Goal: Find specific page/section: Find specific page/section

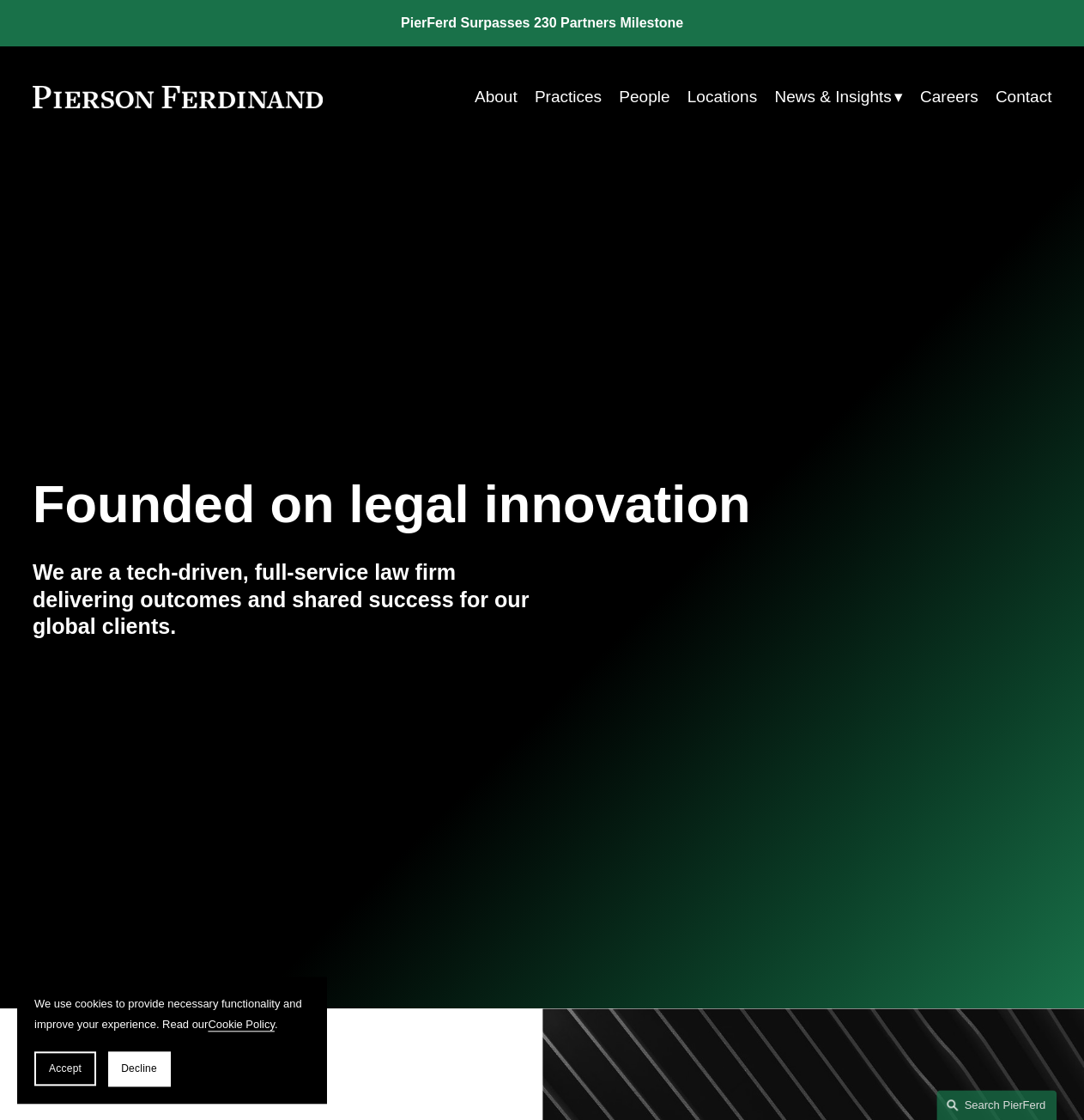
click at [657, 97] on link "People" at bounding box center [643, 97] width 51 height 33
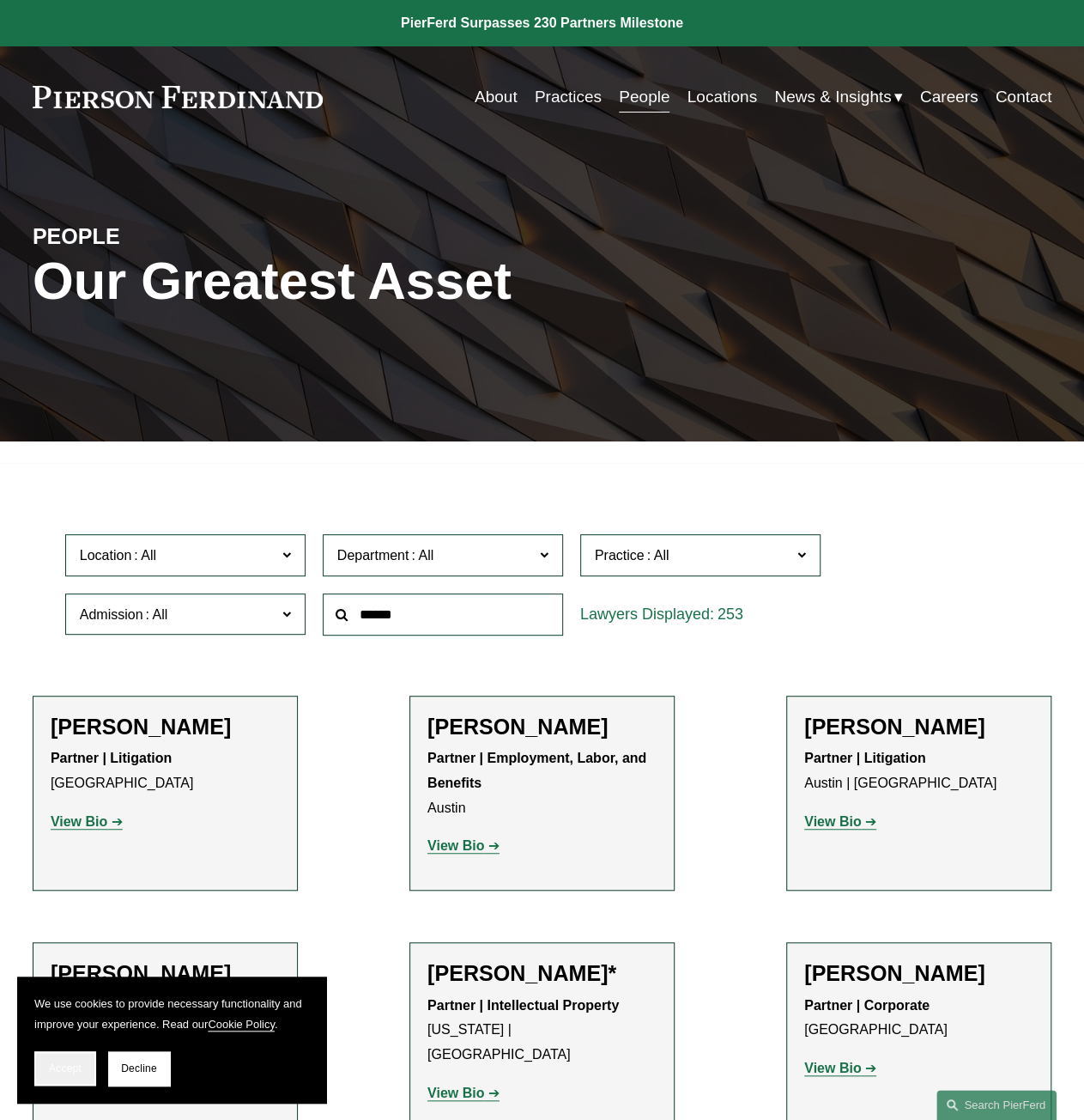
click at [89, 1075] on button "Accept" at bounding box center [65, 1068] width 62 height 35
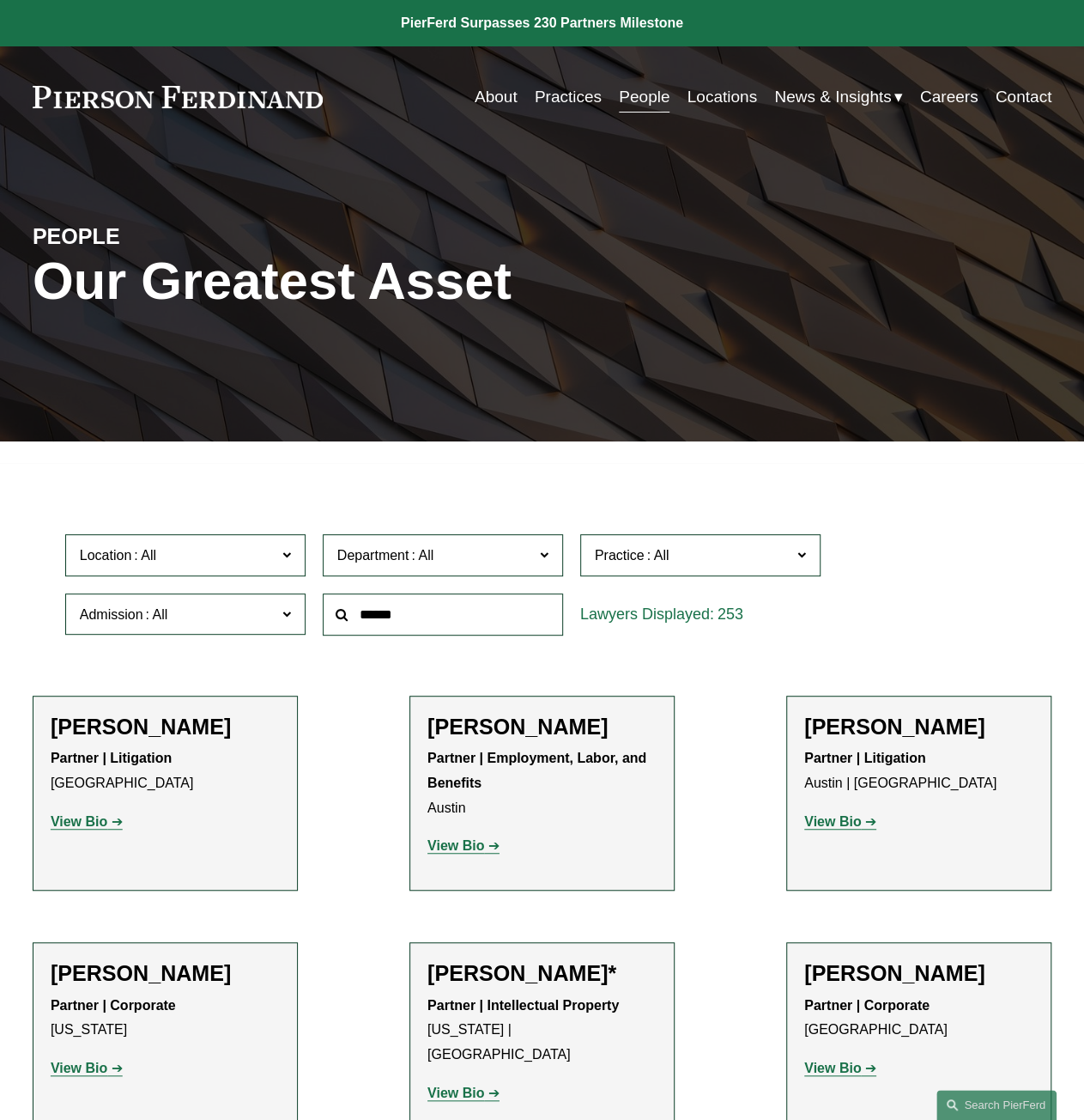
click at [644, 549] on span at bounding box center [658, 554] width 28 height 14
click at [0, 0] on link "Privacy and Data Protection" at bounding box center [0, 0] width 0 height 0
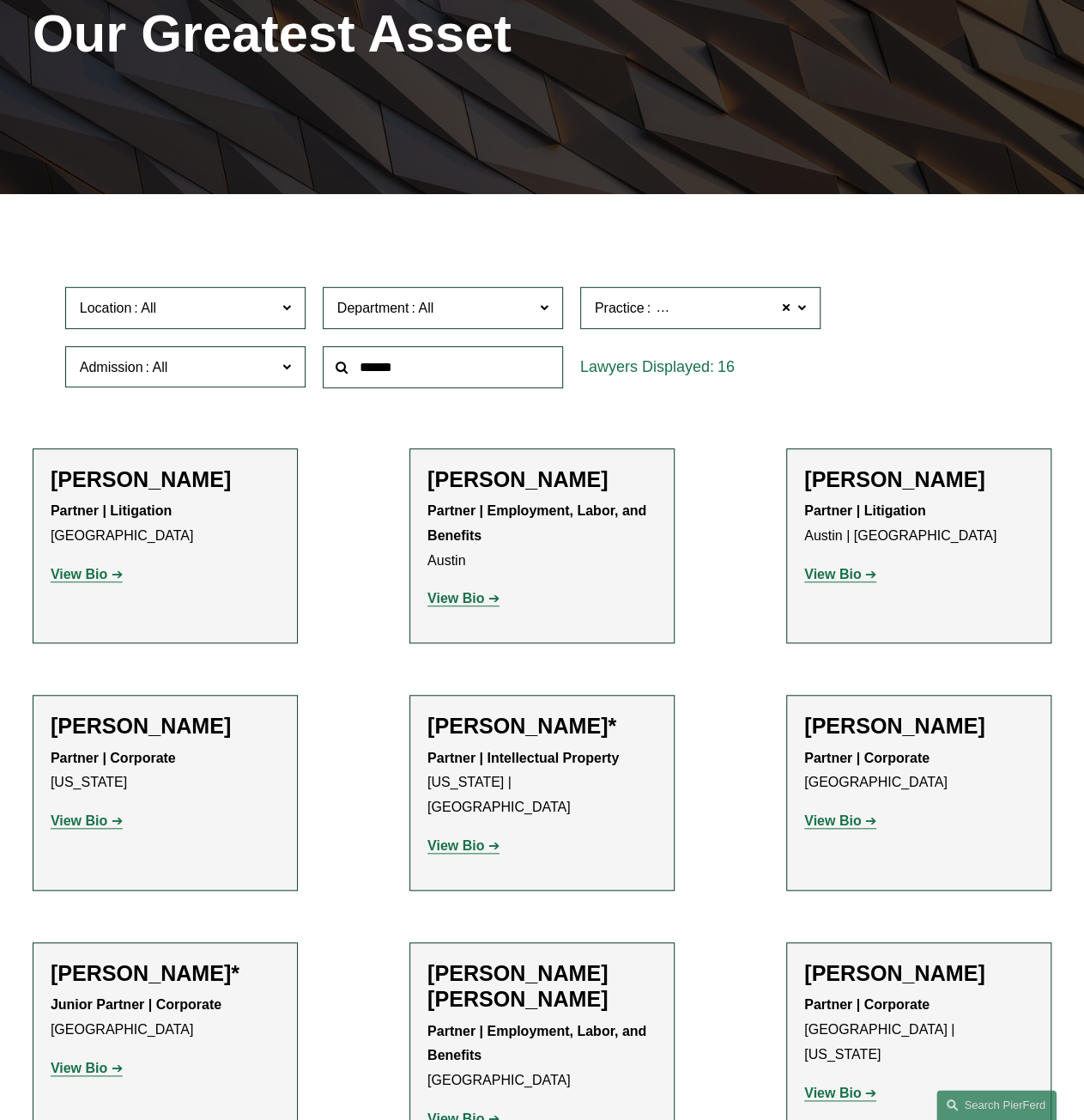
scroll to position [262, 0]
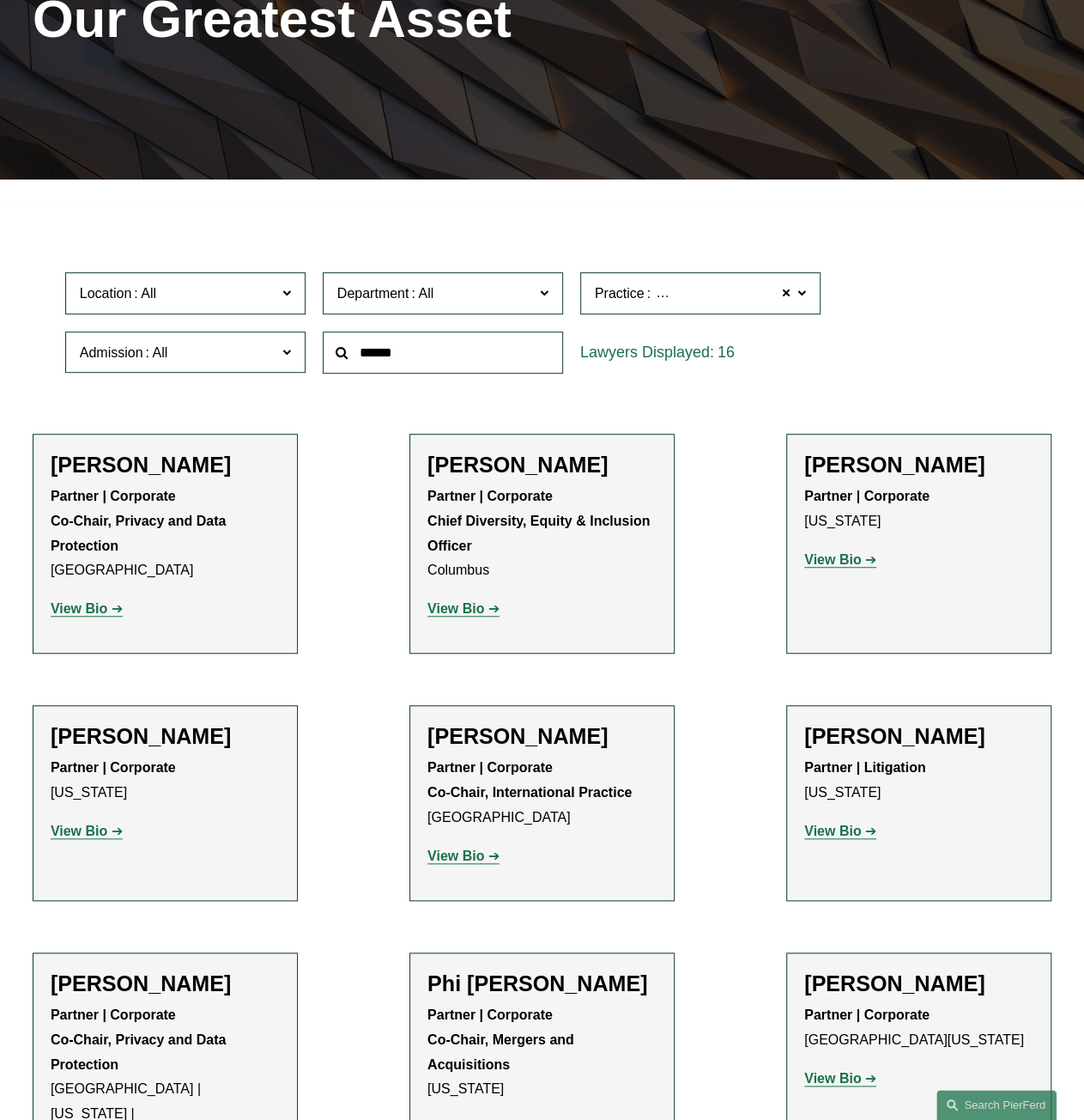
click at [273, 305] on span "Location" at bounding box center [178, 293] width 196 height 23
click at [0, 0] on link "[GEOGRAPHIC_DATA]" at bounding box center [0, 0] width 0 height 0
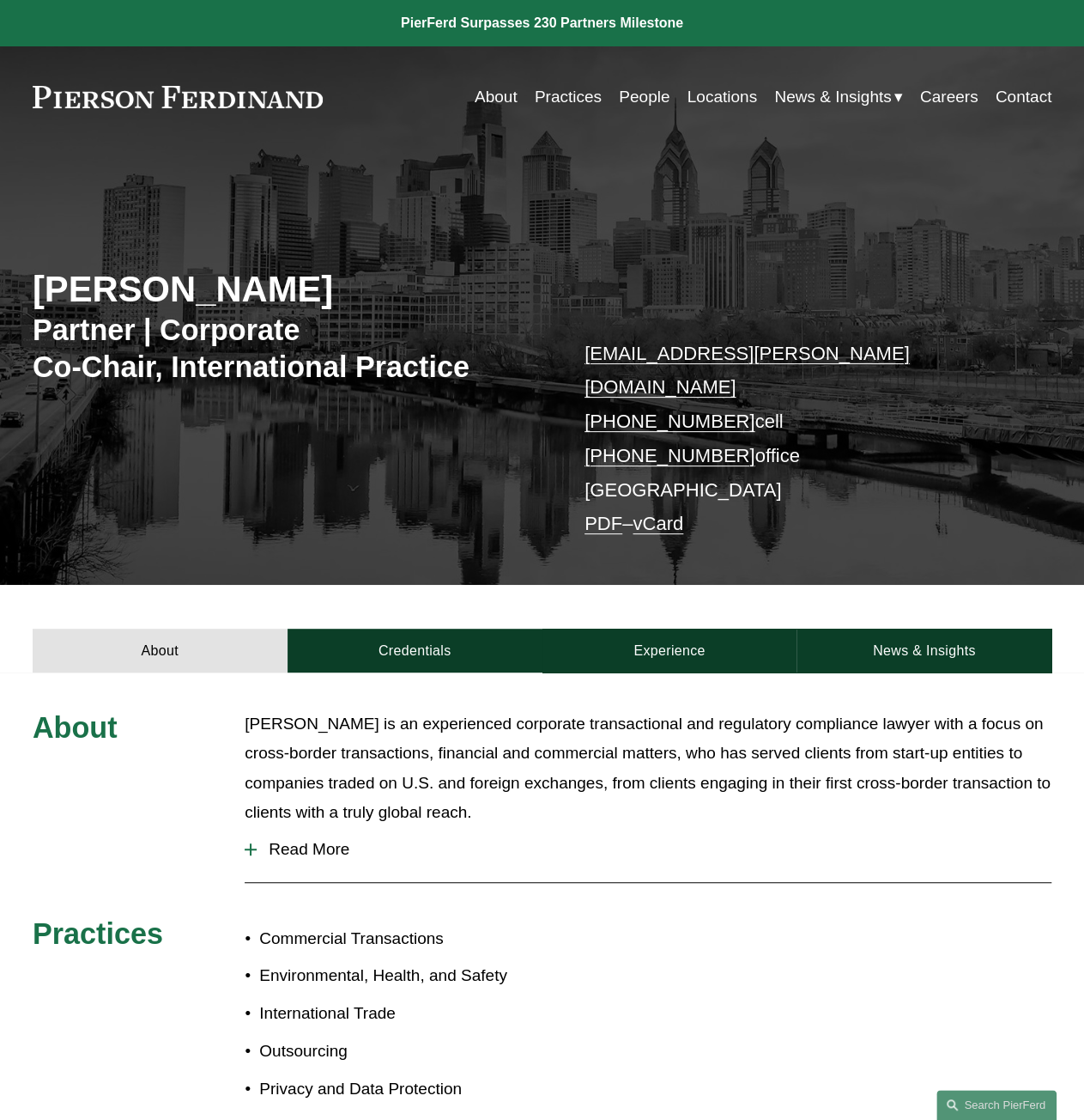
scroll to position [86, 0]
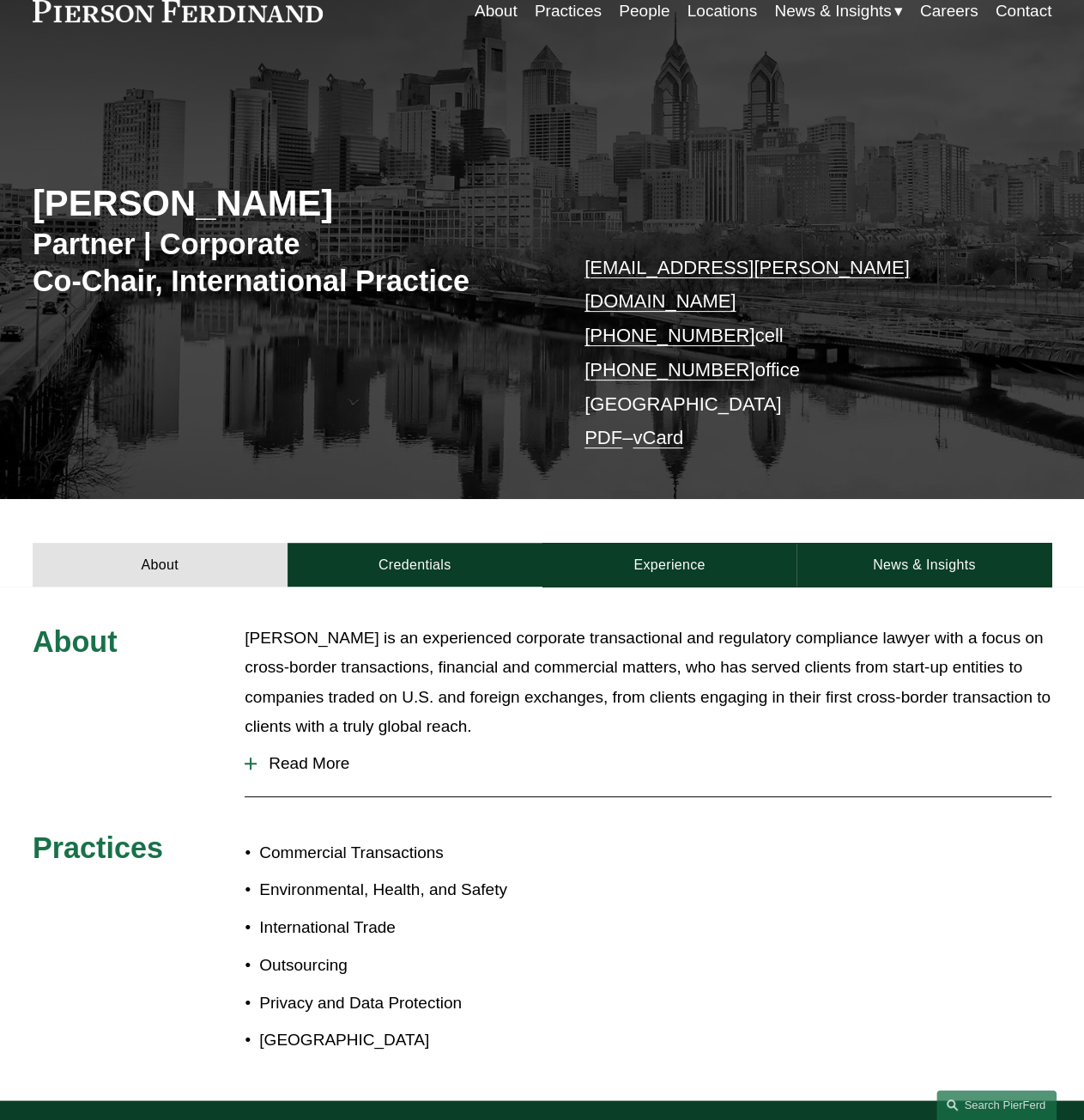
click at [313, 746] on button "Read More" at bounding box center [647, 763] width 807 height 44
